Goal: Check status: Check status

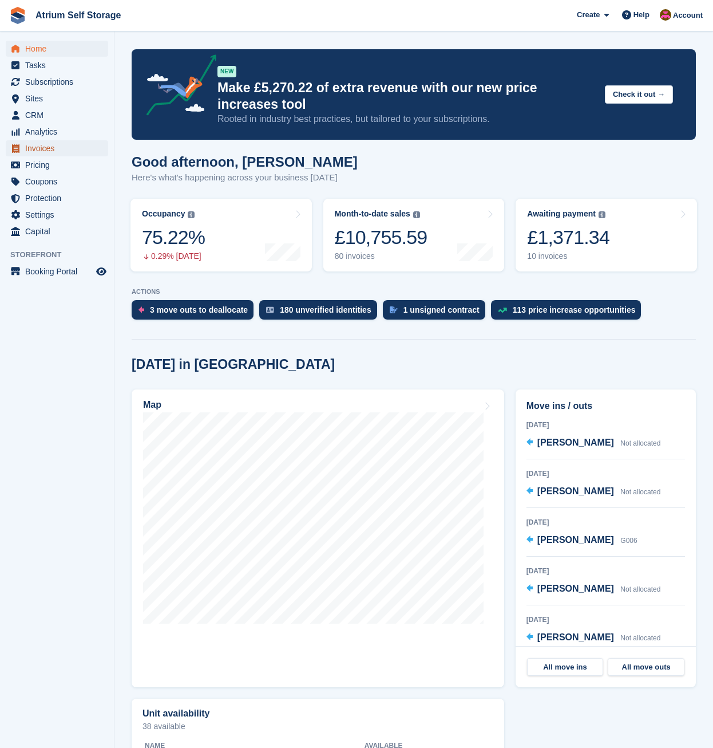
click at [72, 149] on span "Invoices" at bounding box center [59, 148] width 69 height 16
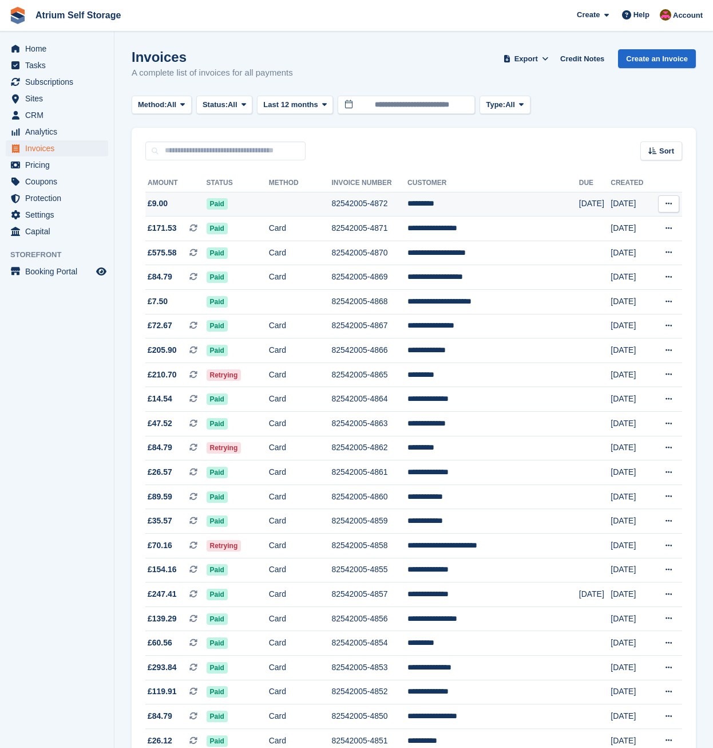
click at [366, 205] on td "82542005-4872" at bounding box center [370, 204] width 76 height 25
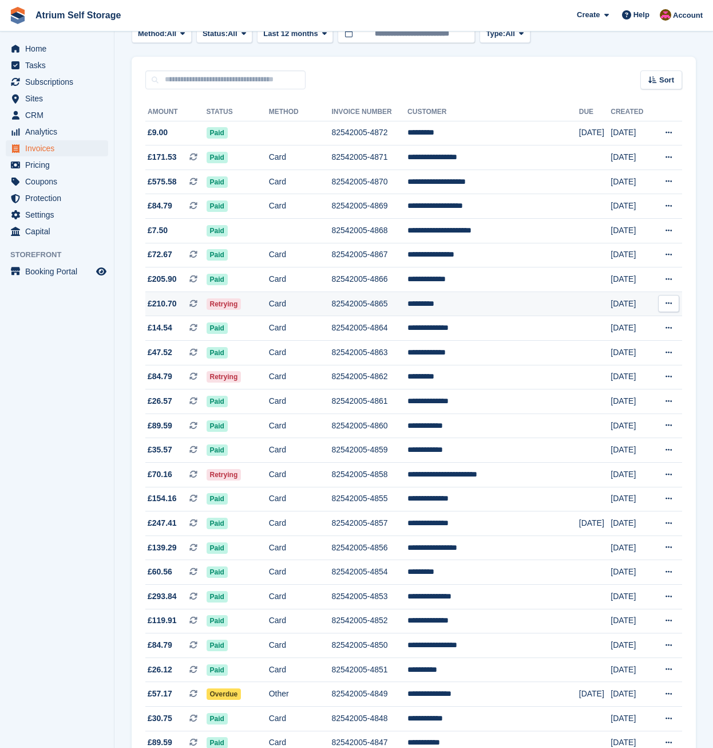
scroll to position [57, 0]
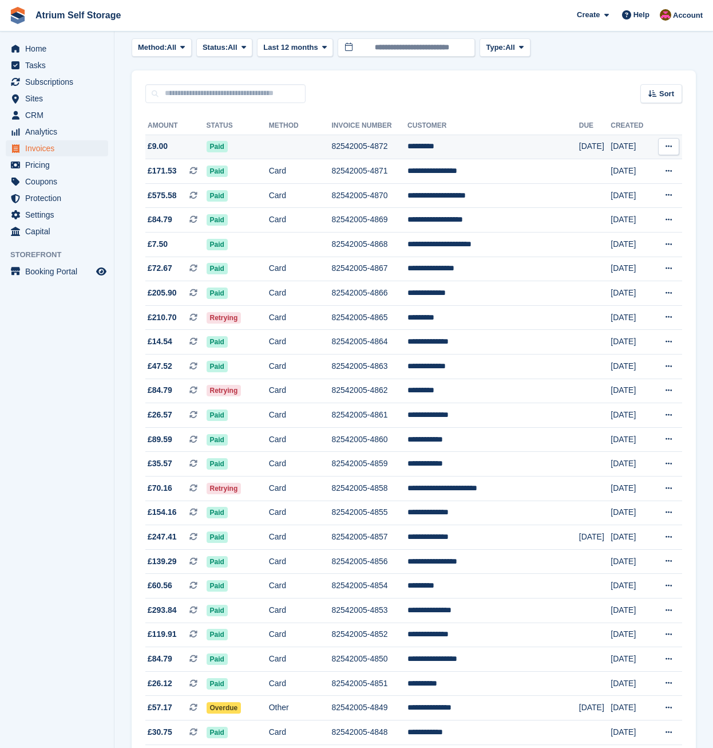
click at [384, 153] on td "82542005-4872" at bounding box center [370, 147] width 76 height 25
click at [251, 151] on td "Paid" at bounding box center [238, 147] width 62 height 25
click at [461, 148] on td "*********" at bounding box center [494, 147] width 172 height 25
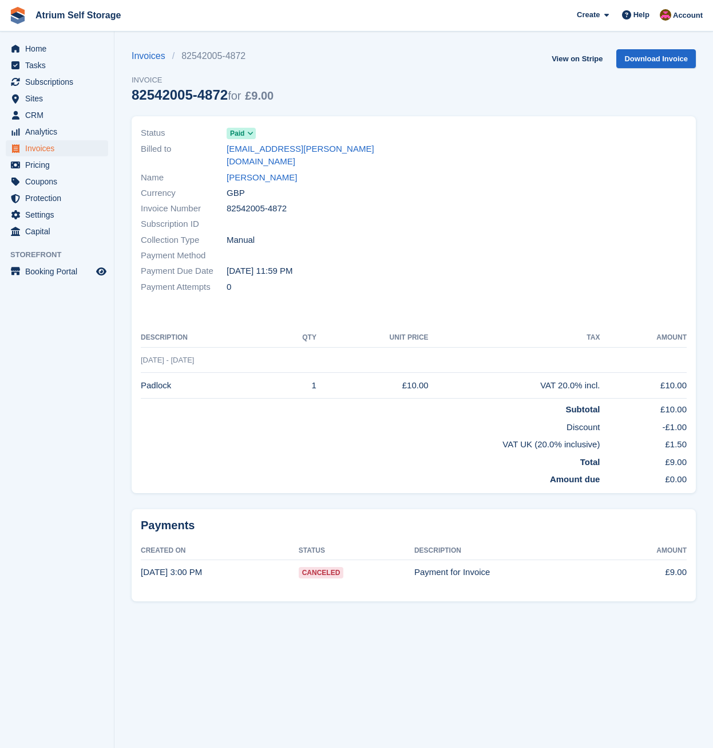
click at [496, 242] on div at bounding box center [554, 210] width 280 height 183
